Goal: Navigation & Orientation: Find specific page/section

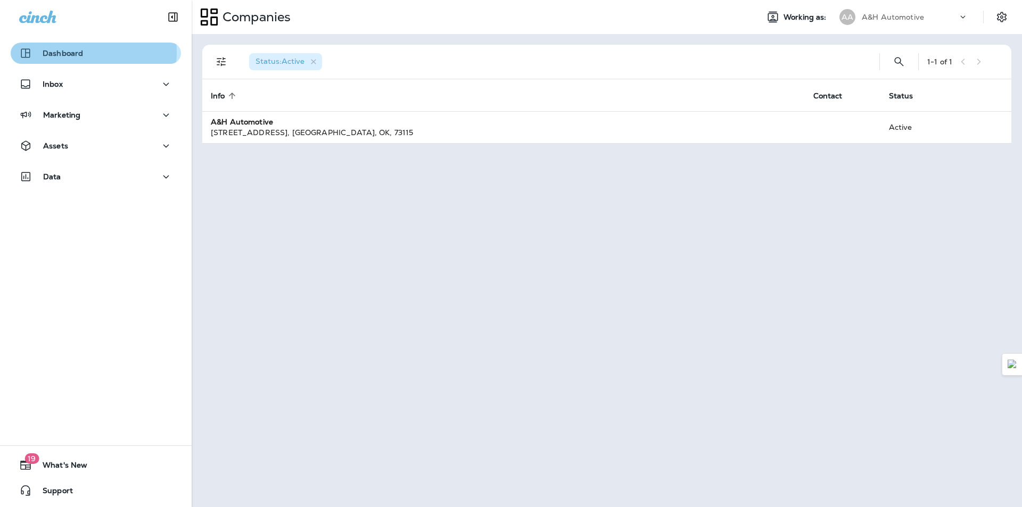
click at [60, 52] on p "Dashboard" at bounding box center [63, 53] width 40 height 9
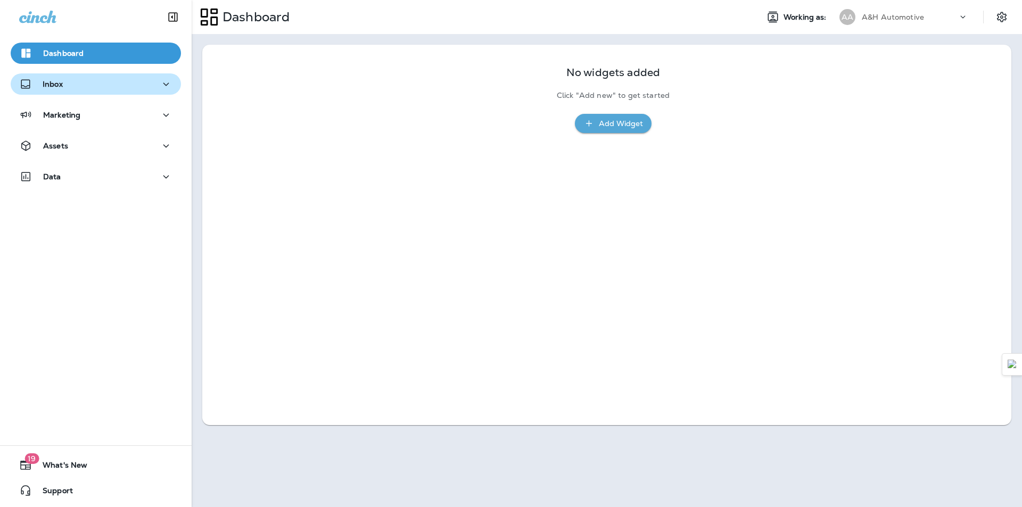
click at [56, 94] on button "Inbox" at bounding box center [96, 83] width 170 height 21
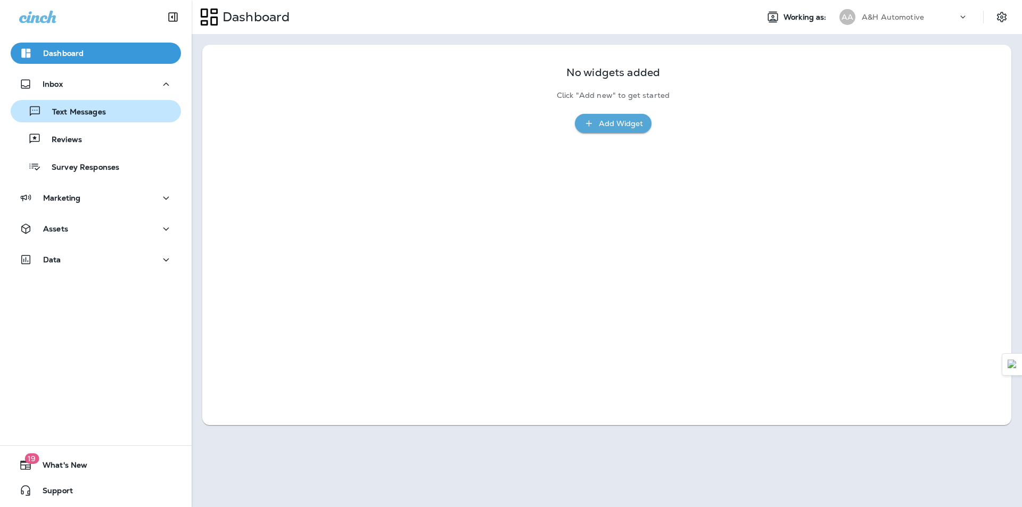
click at [64, 112] on p "Text Messages" at bounding box center [74, 113] width 64 height 10
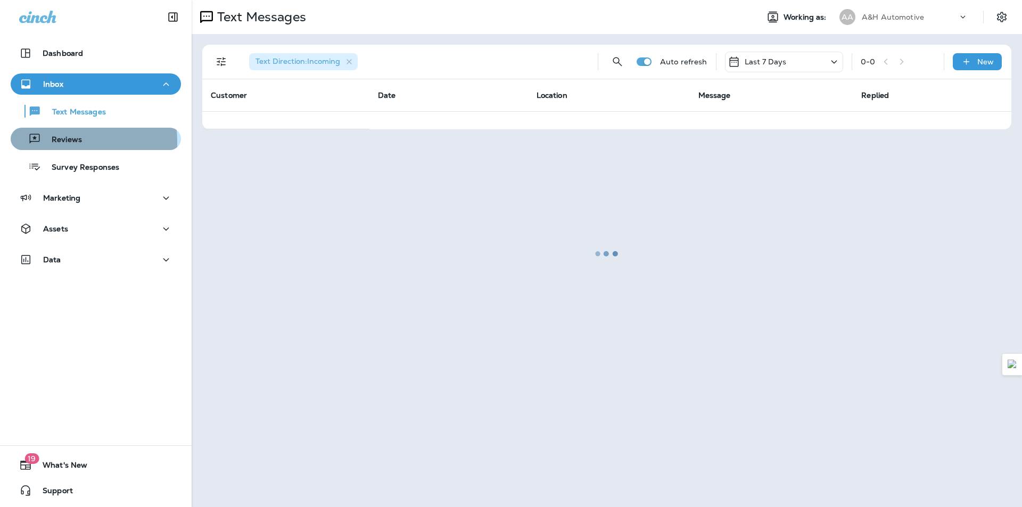
click at [53, 143] on p "Reviews" at bounding box center [61, 140] width 41 height 10
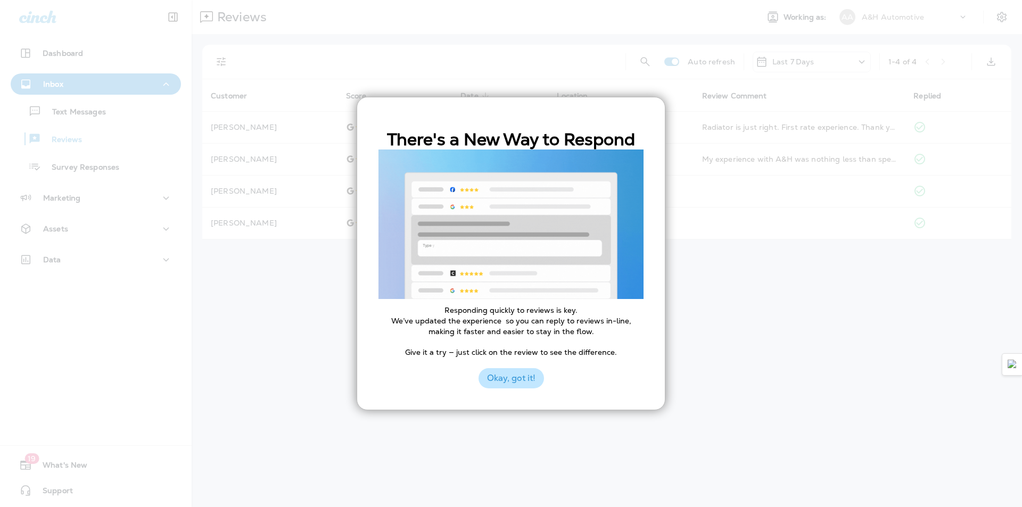
click at [516, 383] on button "Okay, got it!" at bounding box center [511, 378] width 65 height 20
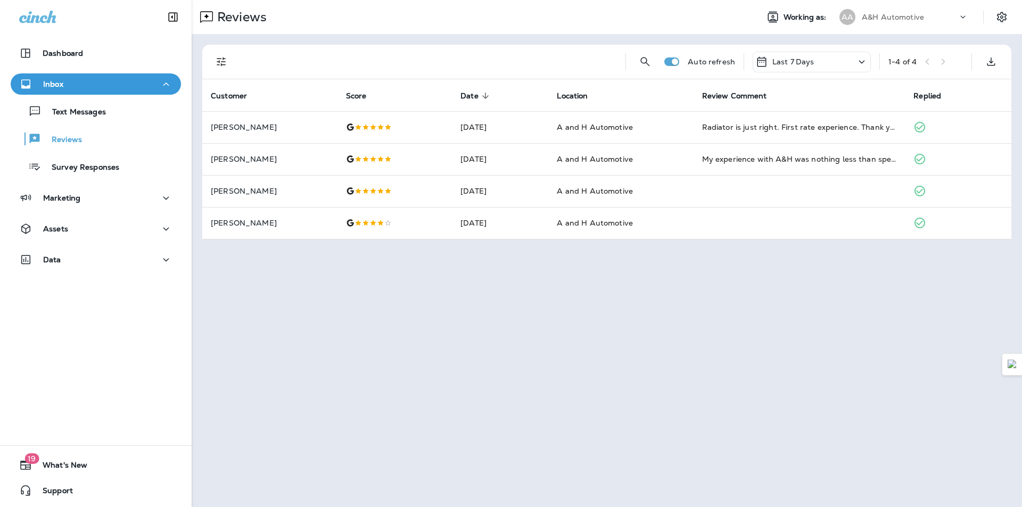
drag, startPoint x: 399, startPoint y: 344, endPoint x: 368, endPoint y: 346, distance: 31.0
click at [398, 344] on div "Reviews Working as: AA A&H Automotive Auto refresh Last 7 Days 1 - 4 of 4 Custo…" at bounding box center [607, 253] width 831 height 507
click at [125, 357] on div "Dashboard Inbox Text Messages Reviews Survey Responses Marketing Assets Data 19…" at bounding box center [96, 253] width 192 height 507
click at [59, 87] on p "Inbox" at bounding box center [53, 84] width 20 height 9
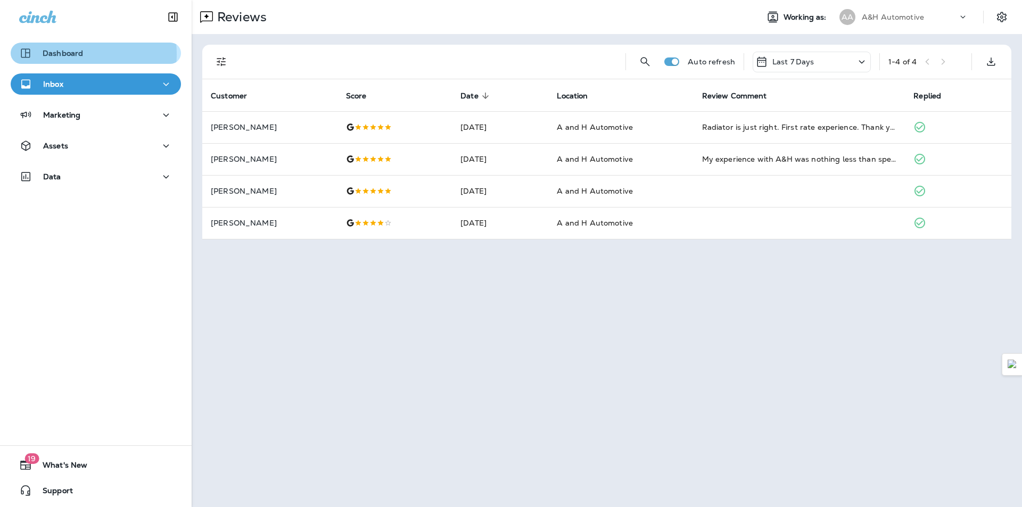
click at [68, 54] on p "Dashboard" at bounding box center [63, 53] width 40 height 9
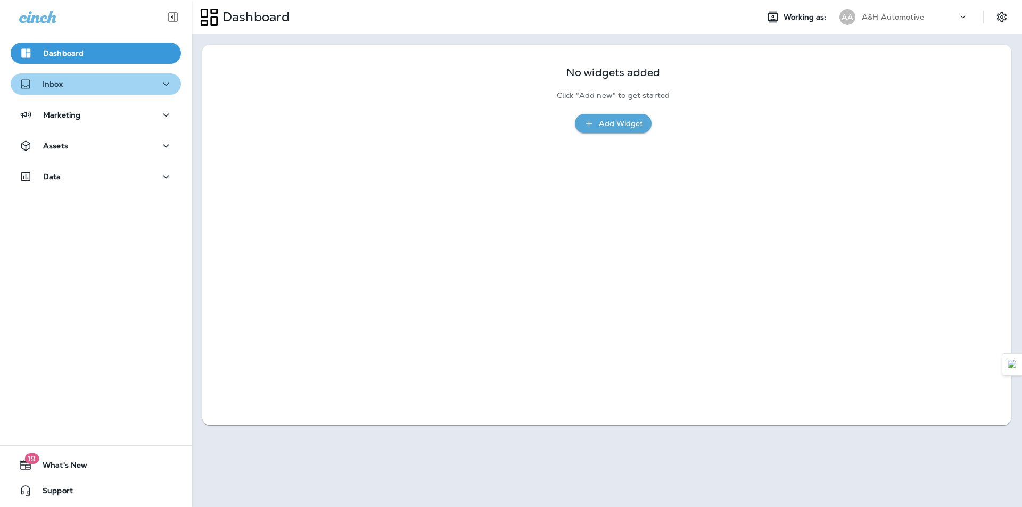
click at [102, 91] on div "Inbox" at bounding box center [95, 84] width 153 height 13
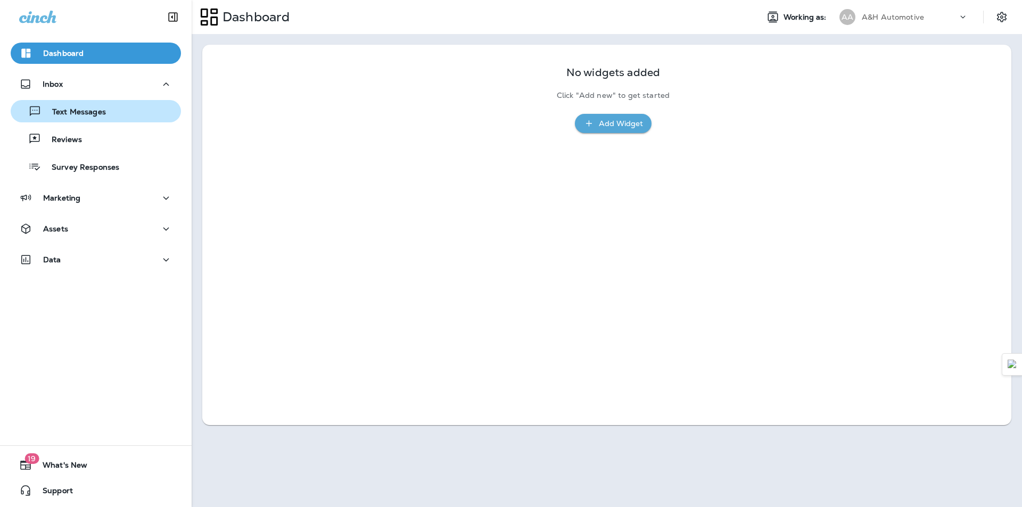
click at [87, 111] on p "Text Messages" at bounding box center [74, 113] width 64 height 10
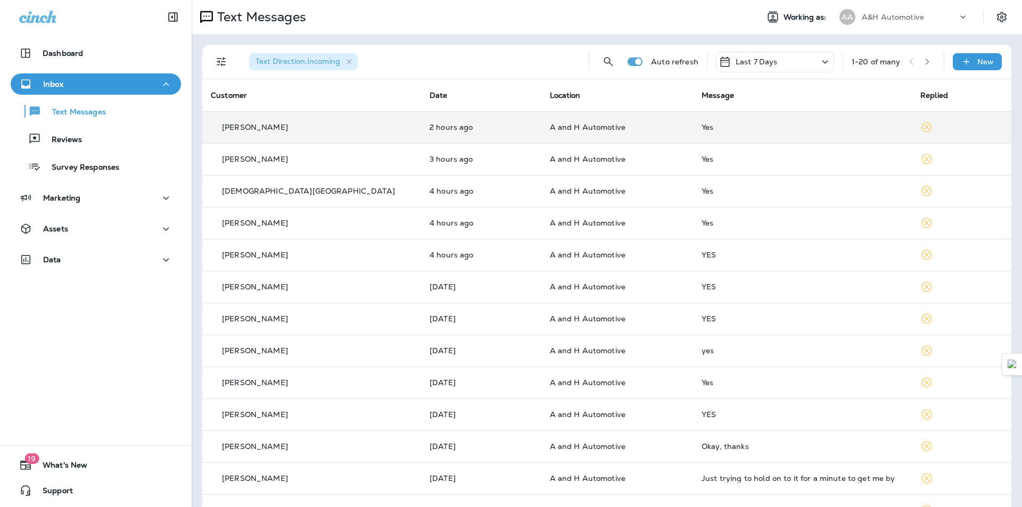
click at [266, 128] on p "[PERSON_NAME]" at bounding box center [255, 127] width 66 height 9
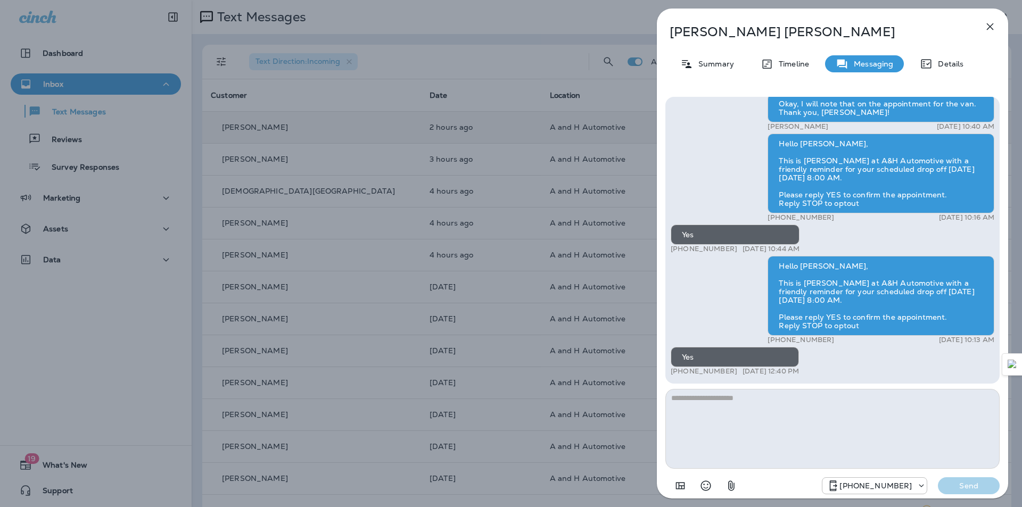
click at [993, 28] on icon "button" at bounding box center [990, 26] width 13 height 13
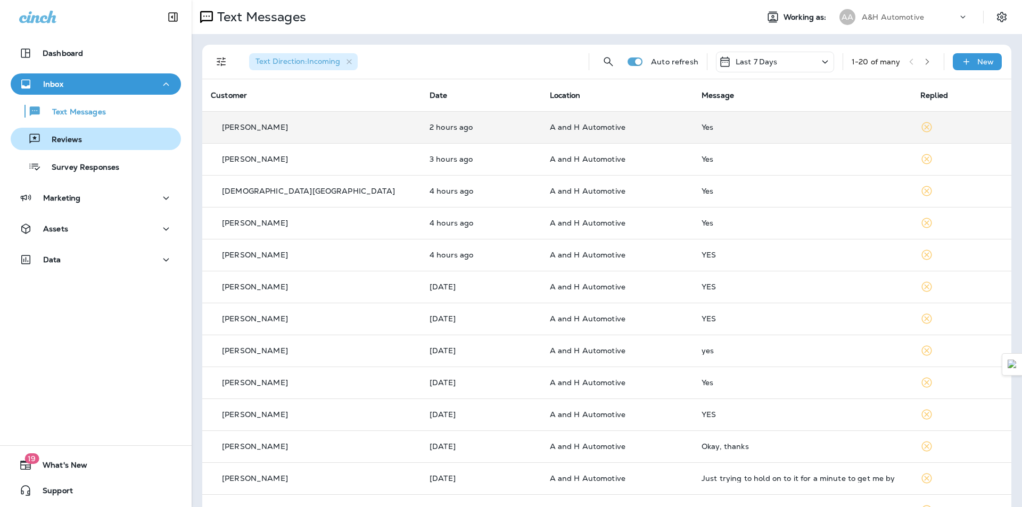
click at [72, 143] on p "Reviews" at bounding box center [61, 140] width 41 height 10
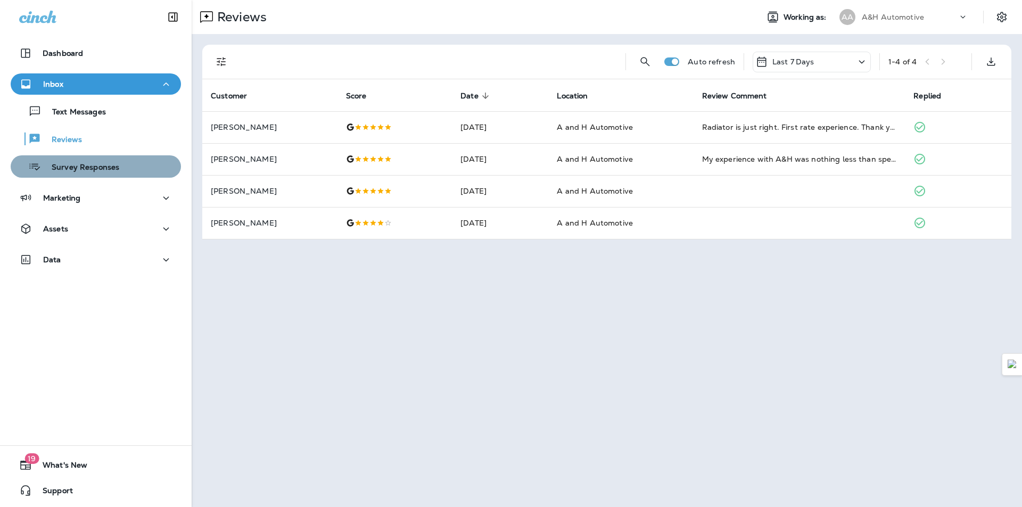
click at [99, 169] on p "Survey Responses" at bounding box center [80, 168] width 78 height 10
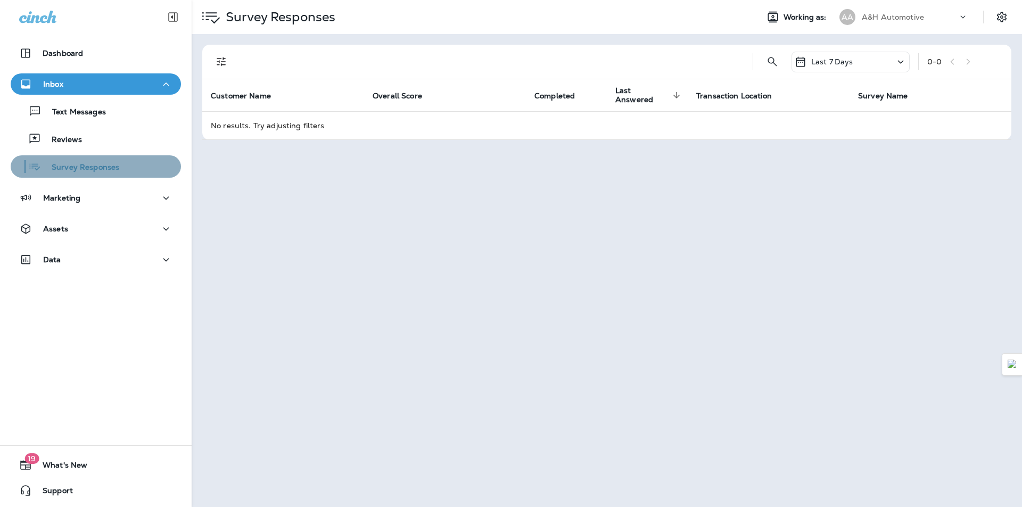
click at [105, 168] on p "Survey Responses" at bounding box center [80, 168] width 78 height 10
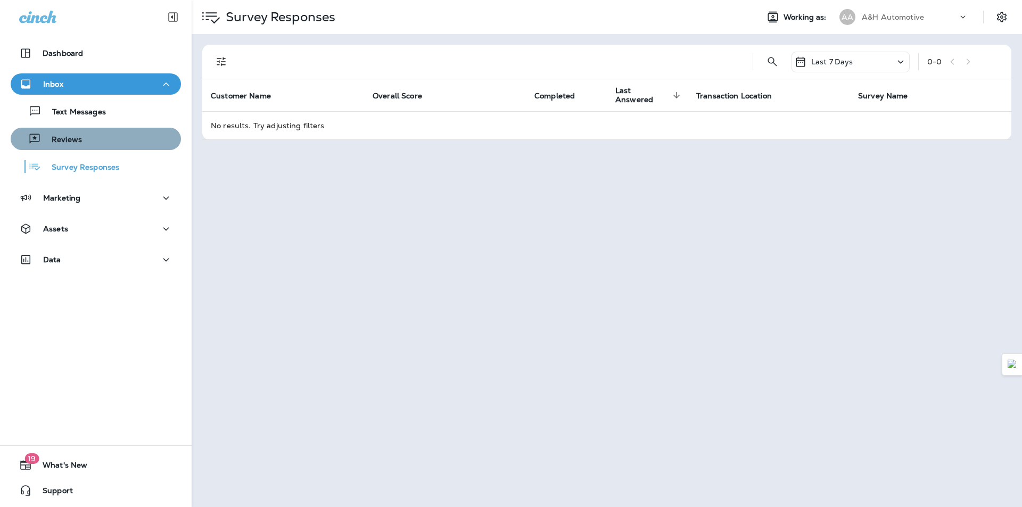
click at [102, 137] on div "Reviews" at bounding box center [96, 139] width 162 height 16
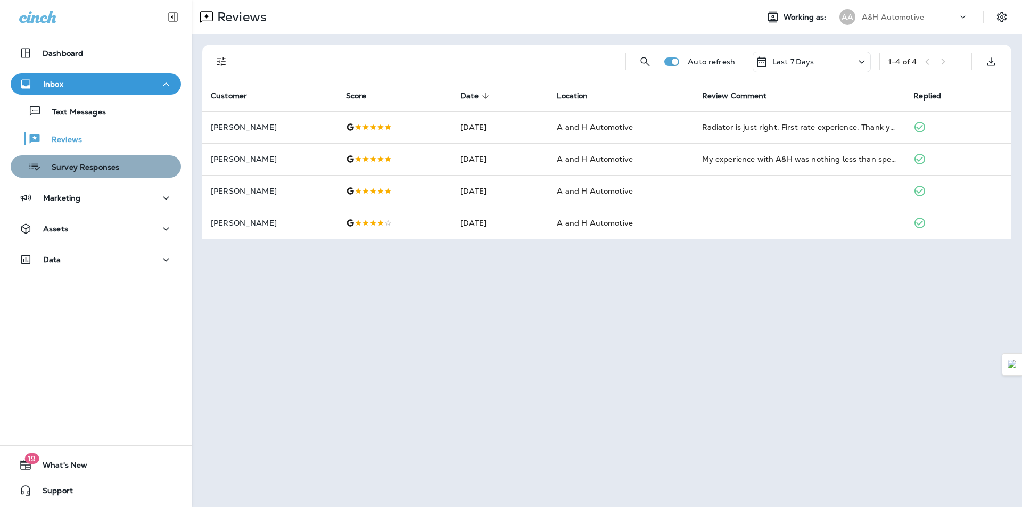
click at [95, 171] on p "Survey Responses" at bounding box center [80, 168] width 78 height 10
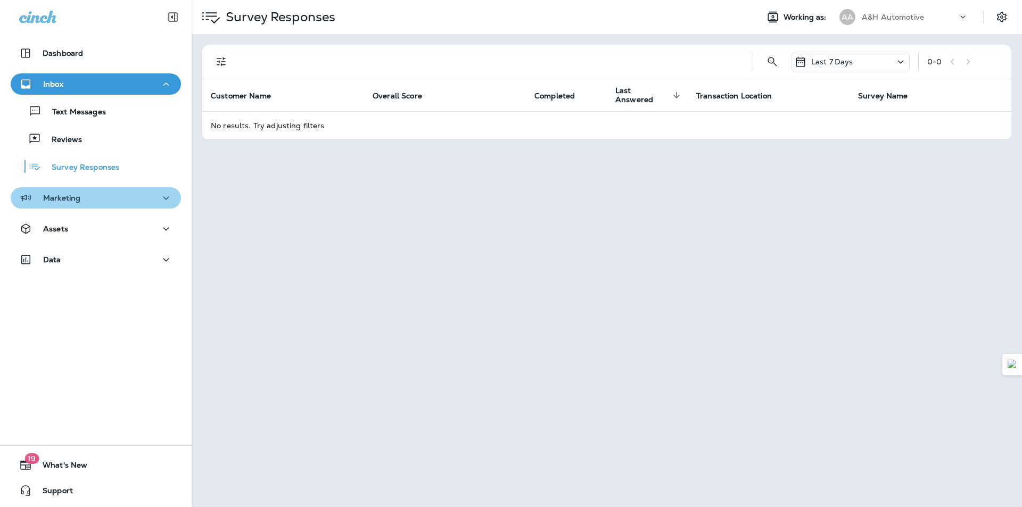
click at [101, 198] on div "Marketing" at bounding box center [95, 198] width 153 height 13
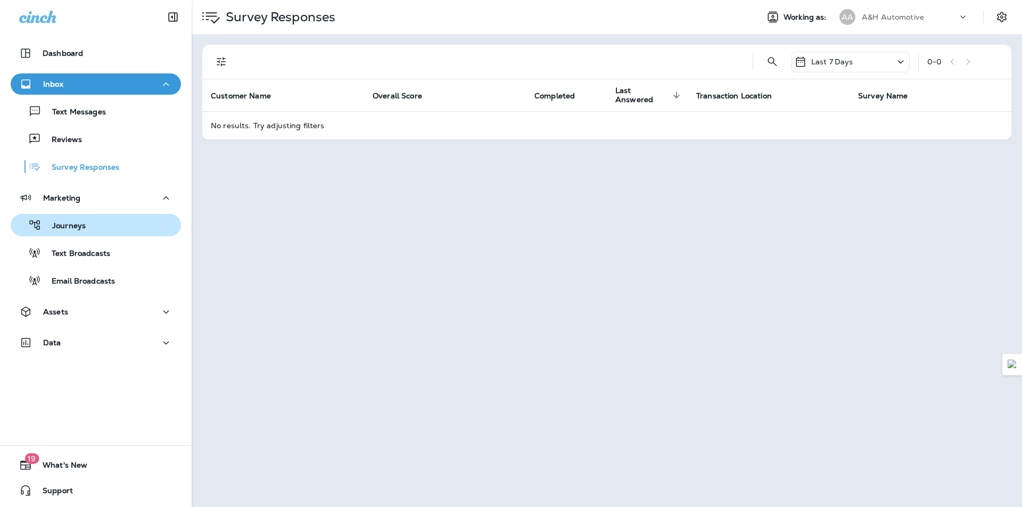
click at [92, 232] on div "Journeys" at bounding box center [96, 225] width 162 height 16
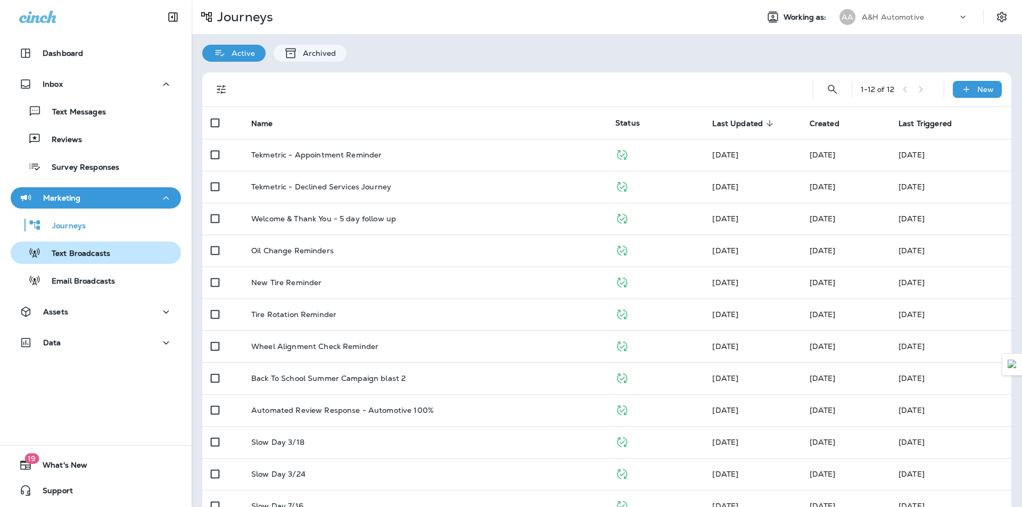
click at [73, 255] on p "Text Broadcasts" at bounding box center [75, 254] width 69 height 10
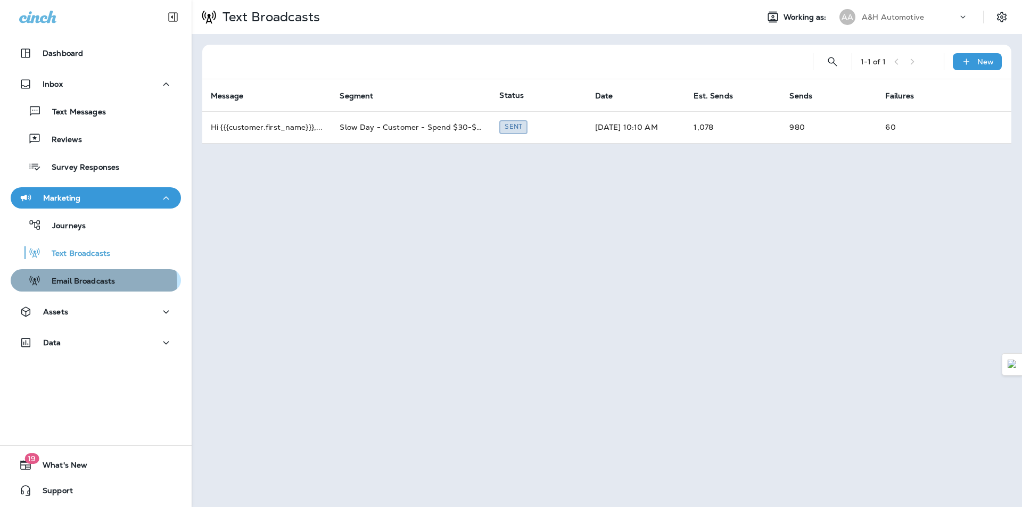
click at [87, 284] on p "Email Broadcasts" at bounding box center [78, 282] width 74 height 10
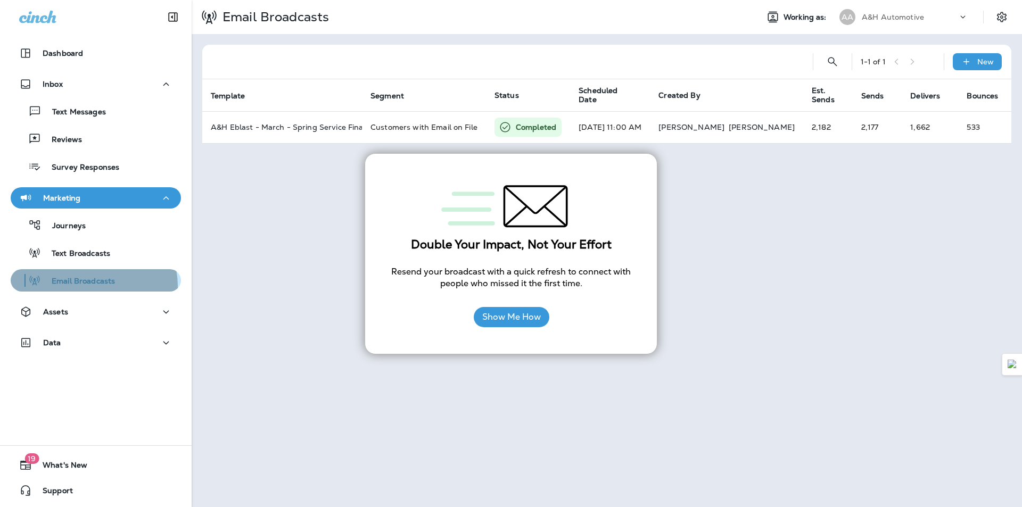
click at [89, 286] on p "Email Broadcasts" at bounding box center [78, 282] width 74 height 10
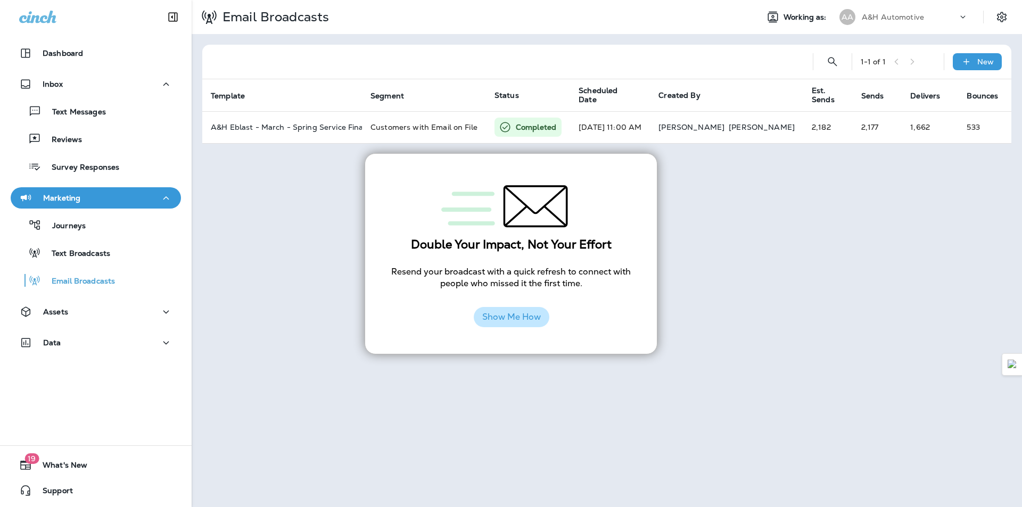
click at [489, 314] on button "Show Me How" at bounding box center [512, 317] width 76 height 20
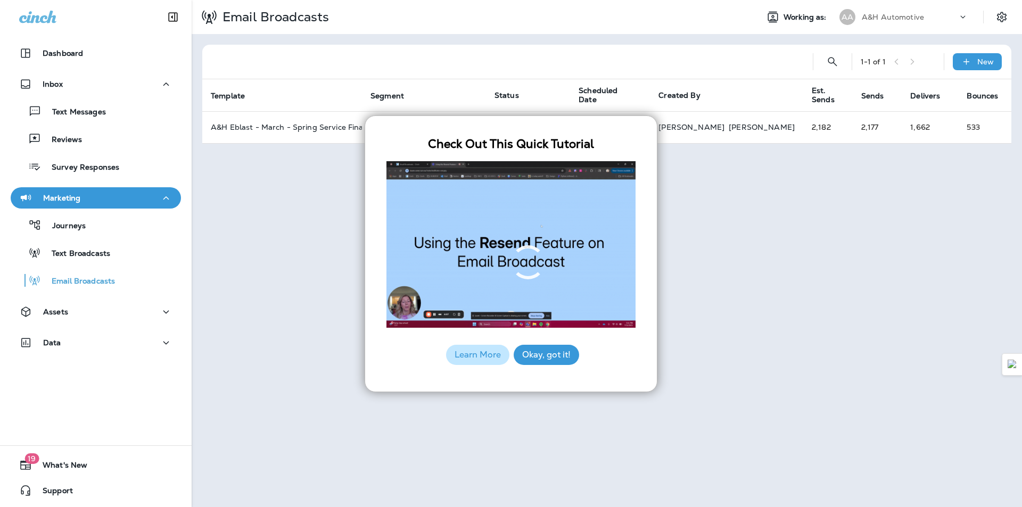
click at [81, 398] on div "Dashboard Inbox Text Messages Reviews Survey Responses Marketing Journeys Text …" at bounding box center [96, 253] width 192 height 507
click at [81, 397] on div "Dashboard Inbox Text Messages Reviews Survey Responses Marketing Journeys Text …" at bounding box center [96, 253] width 192 height 507
click at [38, 317] on div "Assets" at bounding box center [43, 312] width 49 height 13
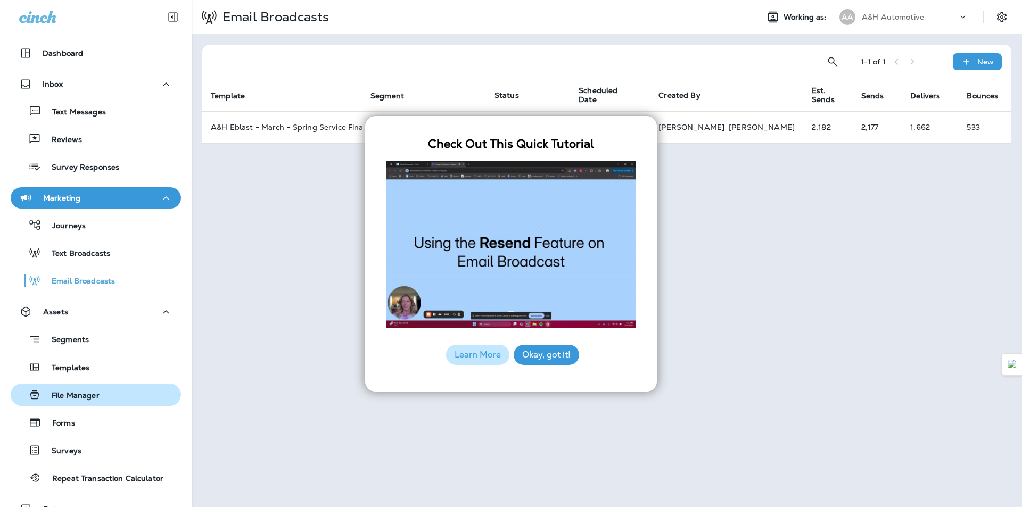
click at [76, 399] on p "File Manager" at bounding box center [70, 396] width 59 height 10
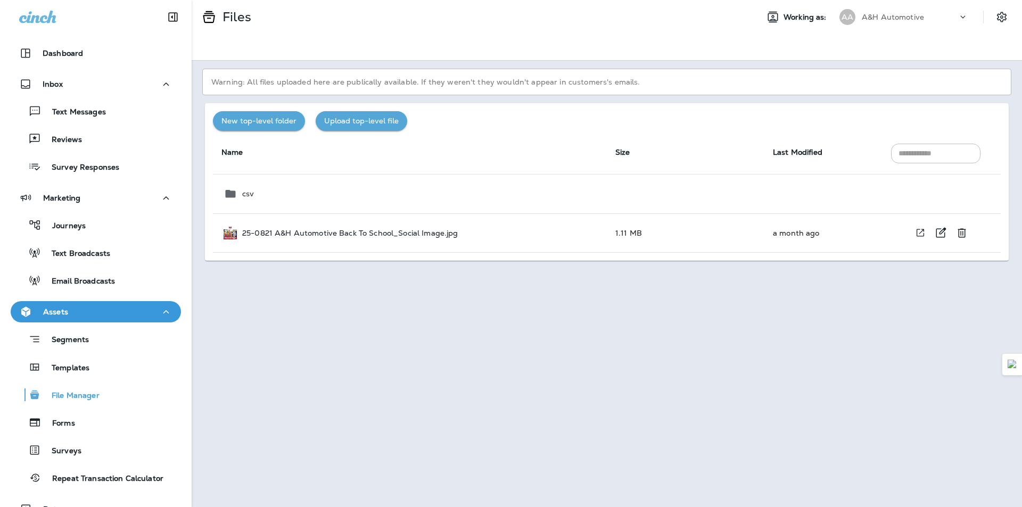
click at [311, 236] on p "25-0821 A&H Automotive Back To School_Social Image.jpg" at bounding box center [350, 233] width 216 height 9
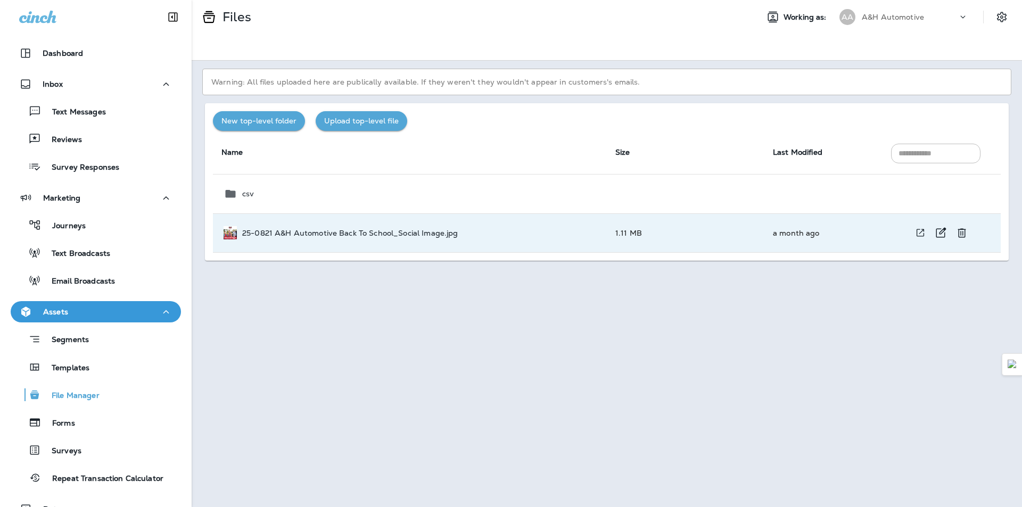
click at [314, 236] on p "25-0821 A&H Automotive Back To School_Social Image.jpg" at bounding box center [350, 233] width 216 height 9
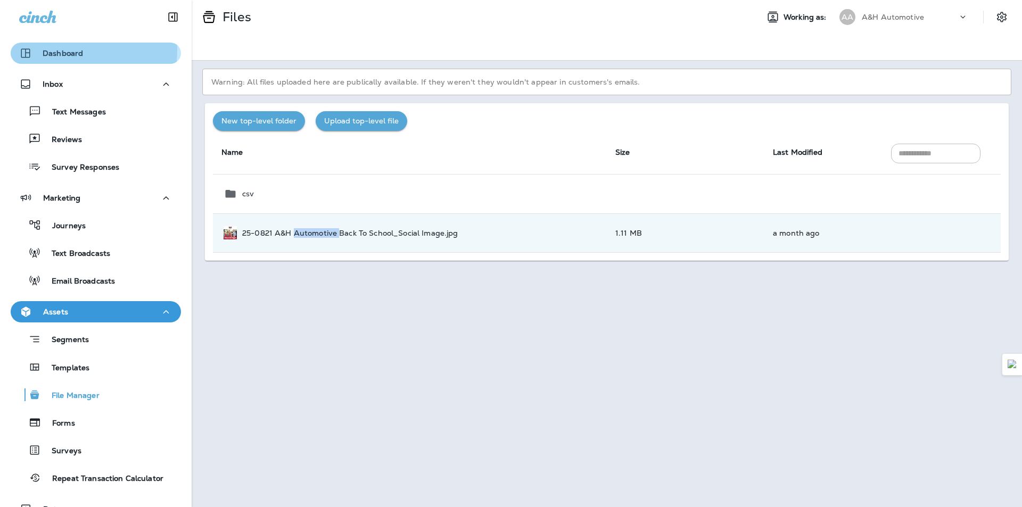
click at [60, 50] on p "Dashboard" at bounding box center [63, 53] width 40 height 9
